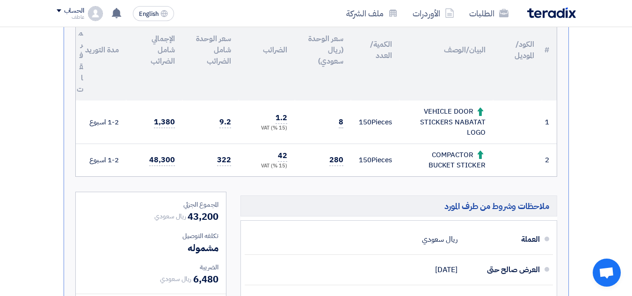
scroll to position [281, 0]
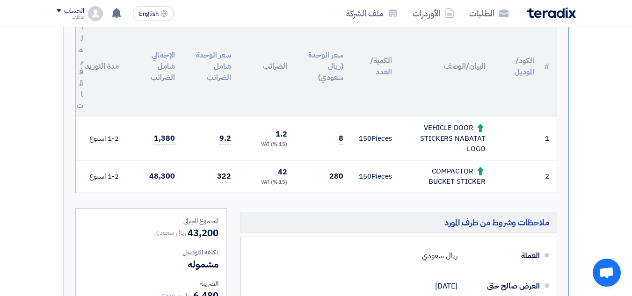
drag, startPoint x: 135, startPoint y: 177, endPoint x: 240, endPoint y: 127, distance: 116.1
click at [240, 127] on tbody "1 VEHICLE DOOR STICKERS NABATAT LOGO 150 Pieces" at bounding box center [316, 155] width 481 height 76
click at [339, 135] on span "8" at bounding box center [341, 139] width 5 height 12
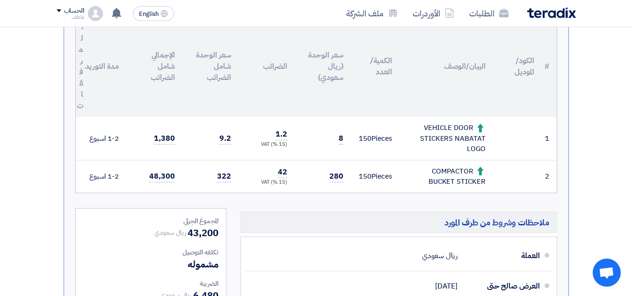
click at [329, 172] on td "280" at bounding box center [323, 176] width 56 height 33
click at [331, 172] on span "280" at bounding box center [336, 177] width 14 height 12
click at [340, 176] on span "280" at bounding box center [336, 177] width 14 height 12
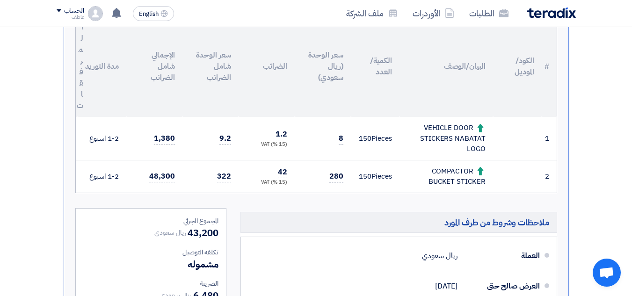
click at [341, 176] on span "280" at bounding box center [336, 177] width 14 height 12
click at [337, 169] on td "280" at bounding box center [323, 176] width 56 height 33
